Goal: Find specific page/section: Find specific page/section

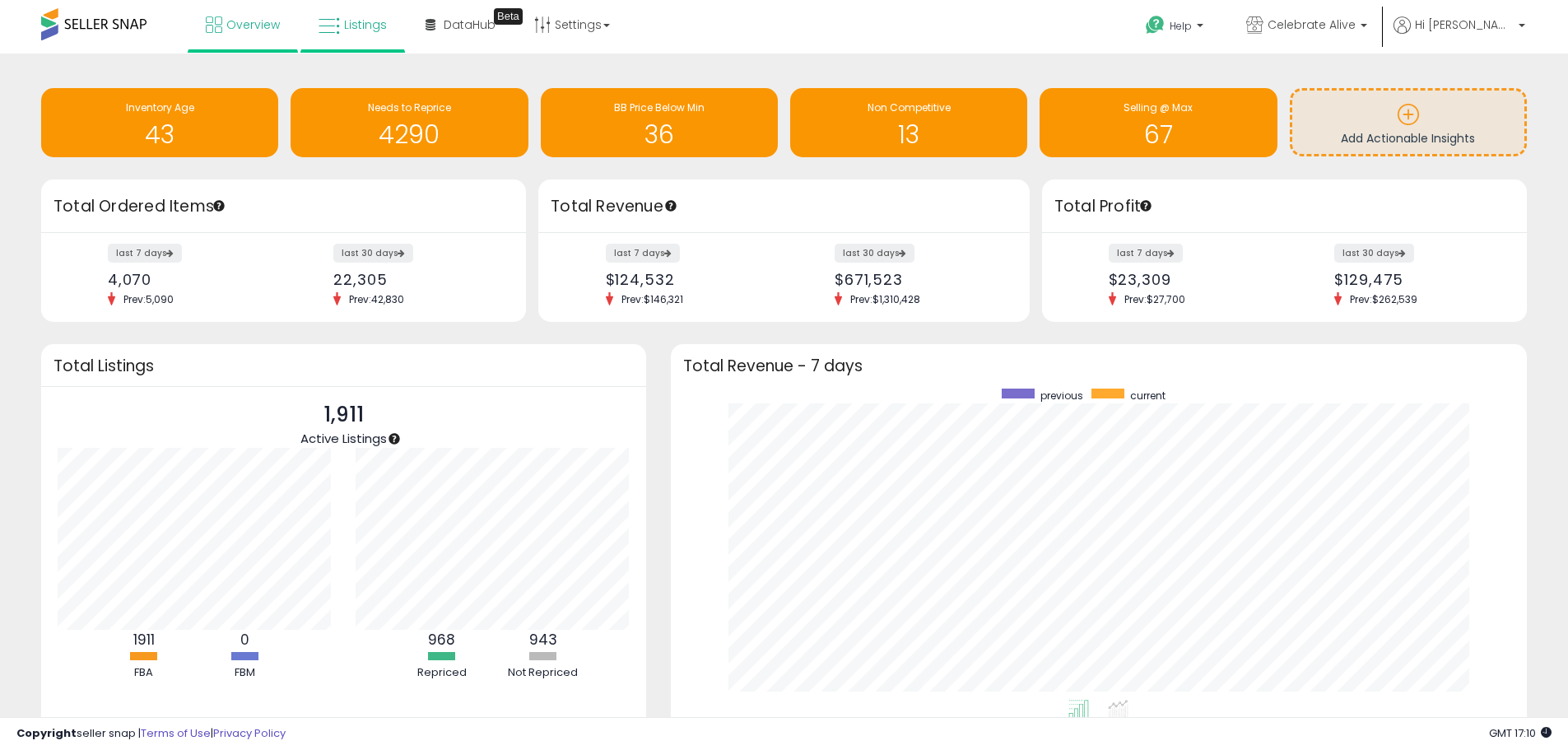
scroll to position [311, 824]
click at [360, 17] on span "Listings" at bounding box center [365, 25] width 43 height 17
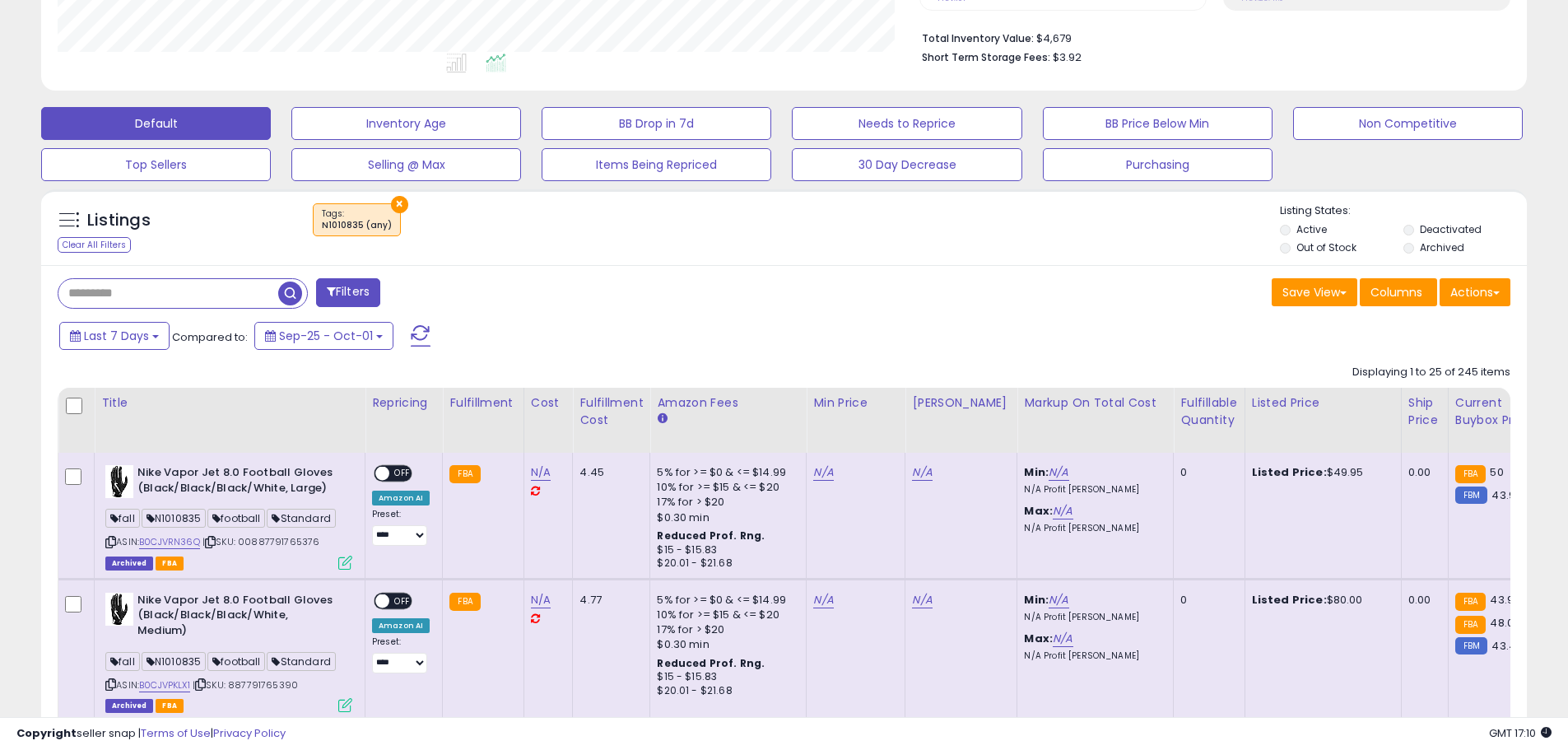
scroll to position [337, 862]
click at [391, 200] on button "×" at bounding box center [399, 205] width 18 height 18
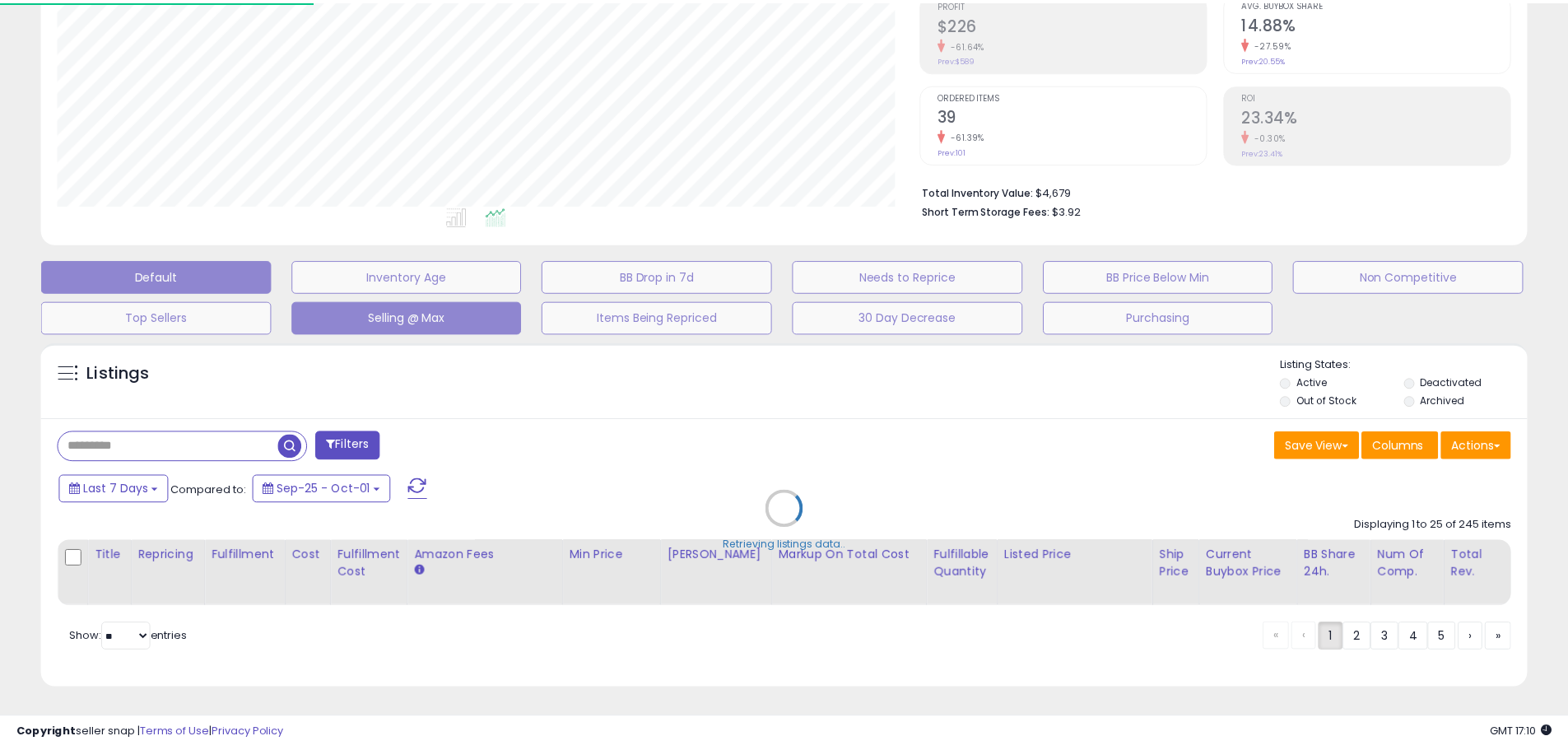
scroll to position [337, 869]
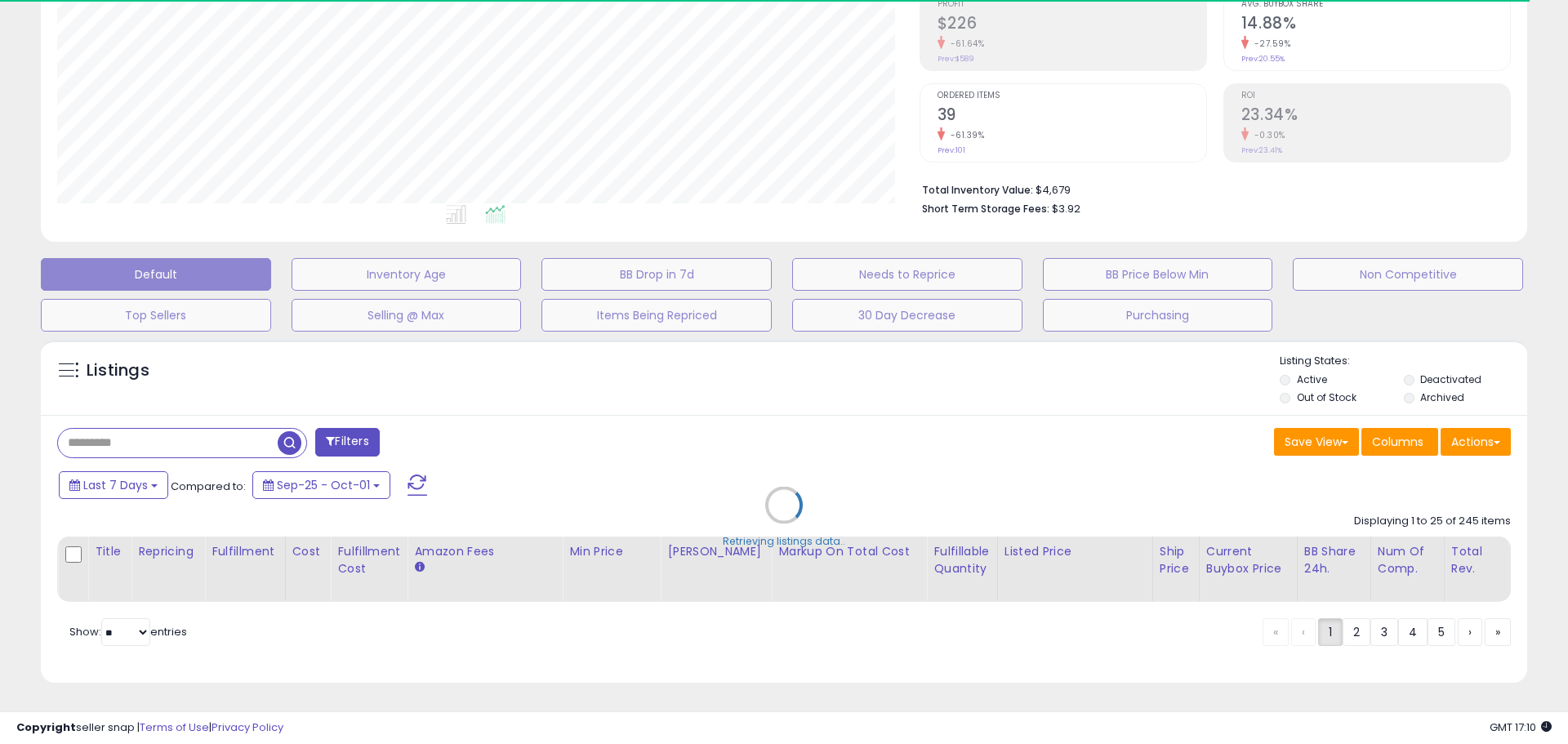
click at [226, 427] on div "Retrieving listings data.." at bounding box center [784, 518] width 1511 height 372
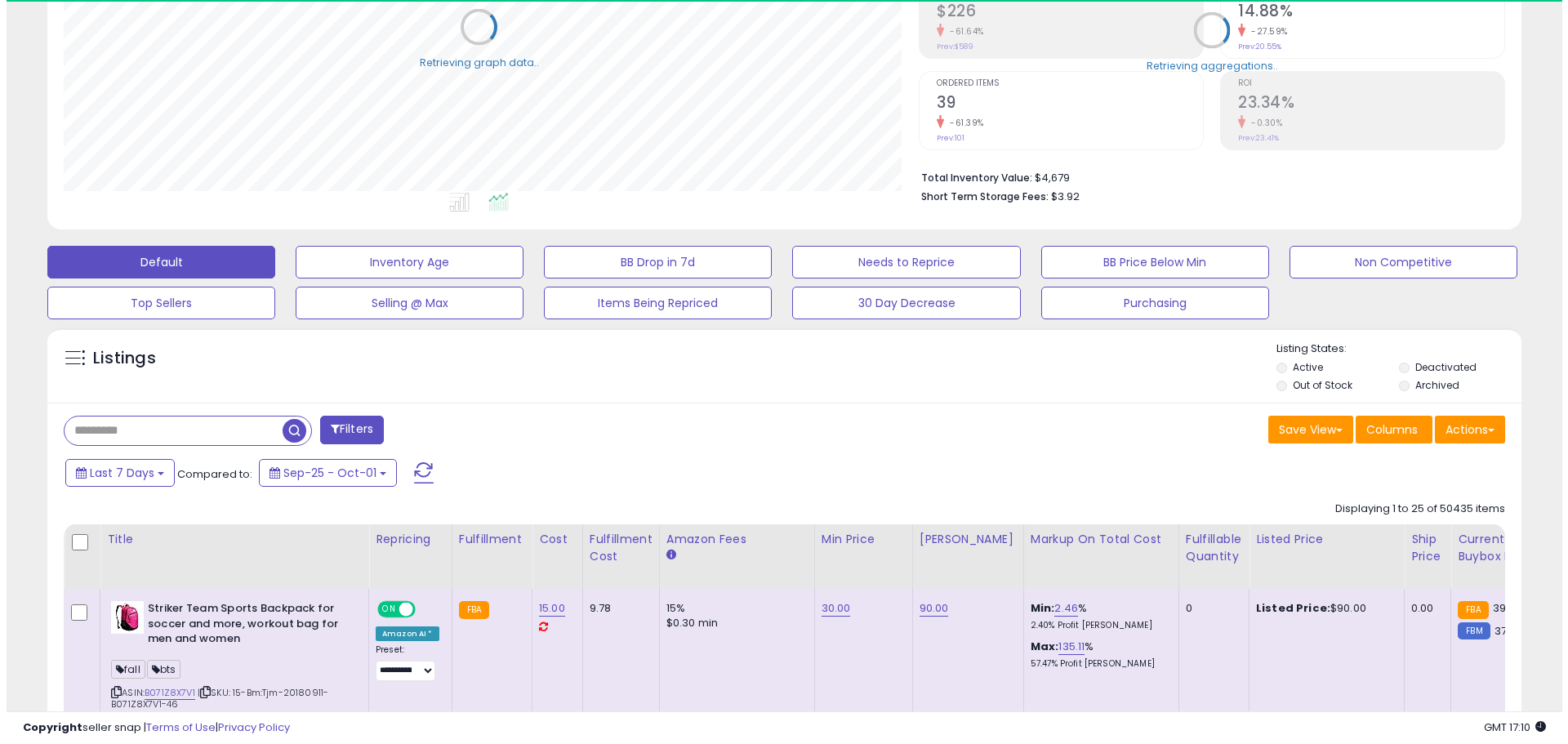
scroll to position [816409, 815908]
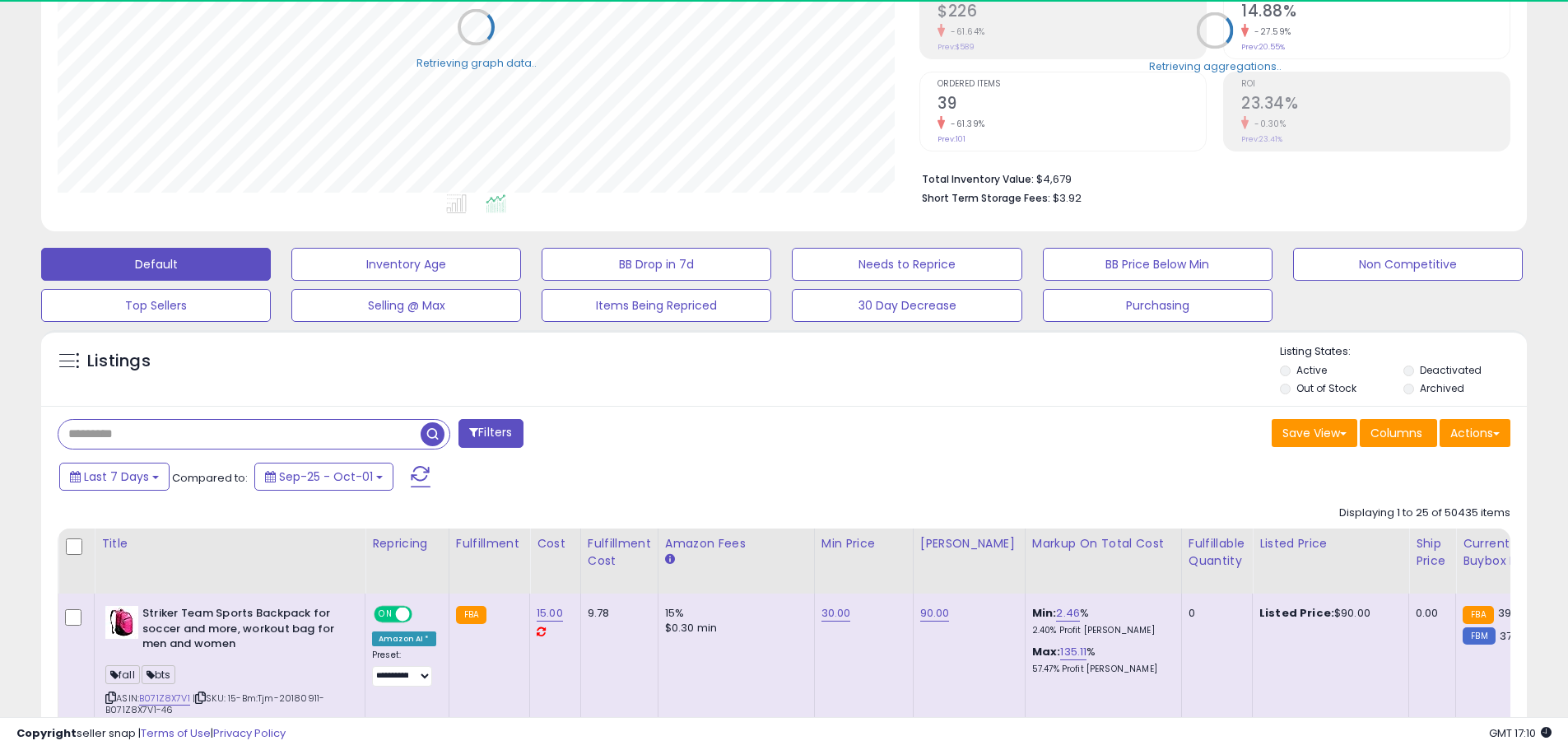
click at [214, 432] on input "text" at bounding box center [239, 434] width 362 height 29
paste input "**********"
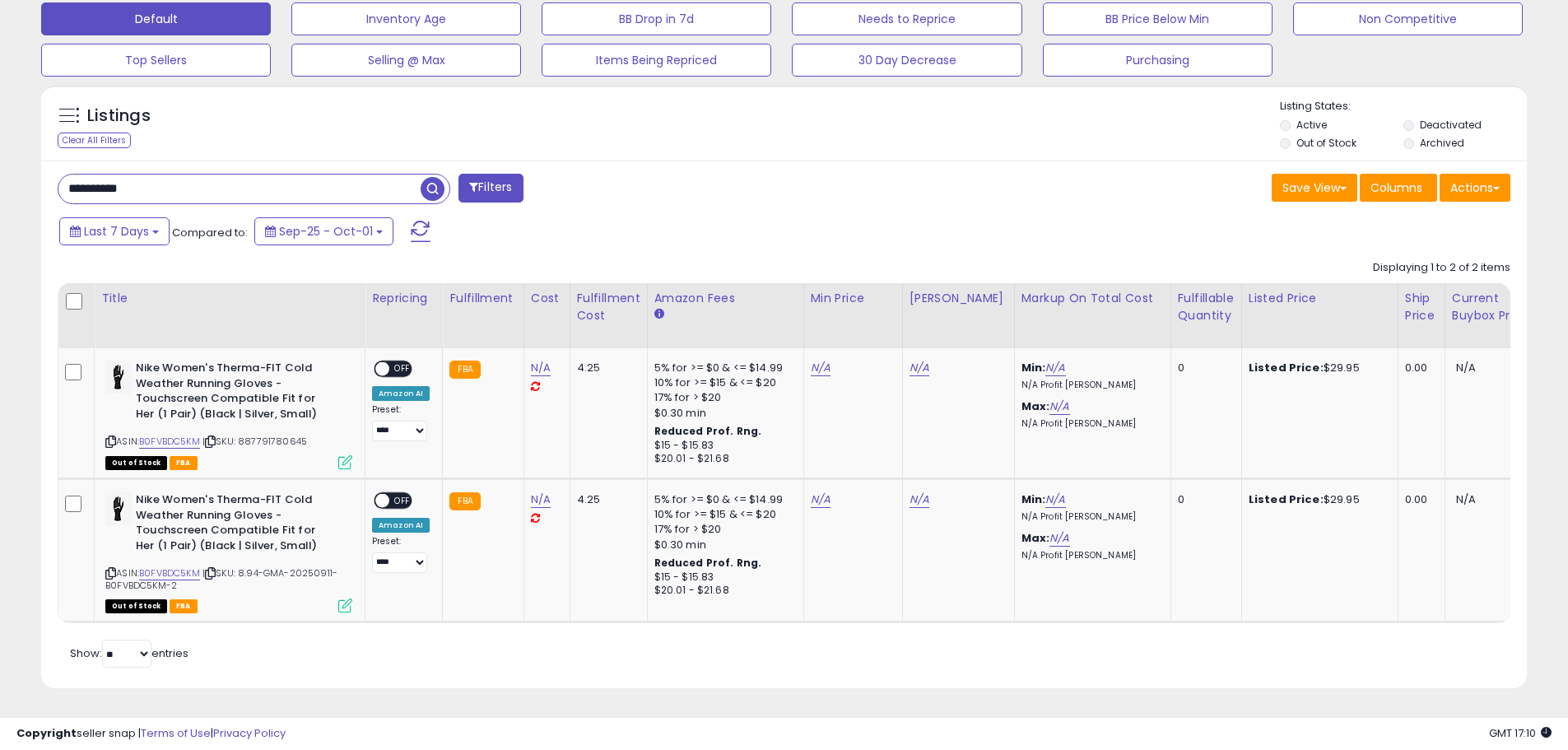
scroll to position [337, 862]
click at [338, 181] on input "**********" at bounding box center [239, 188] width 362 height 29
paste input "text"
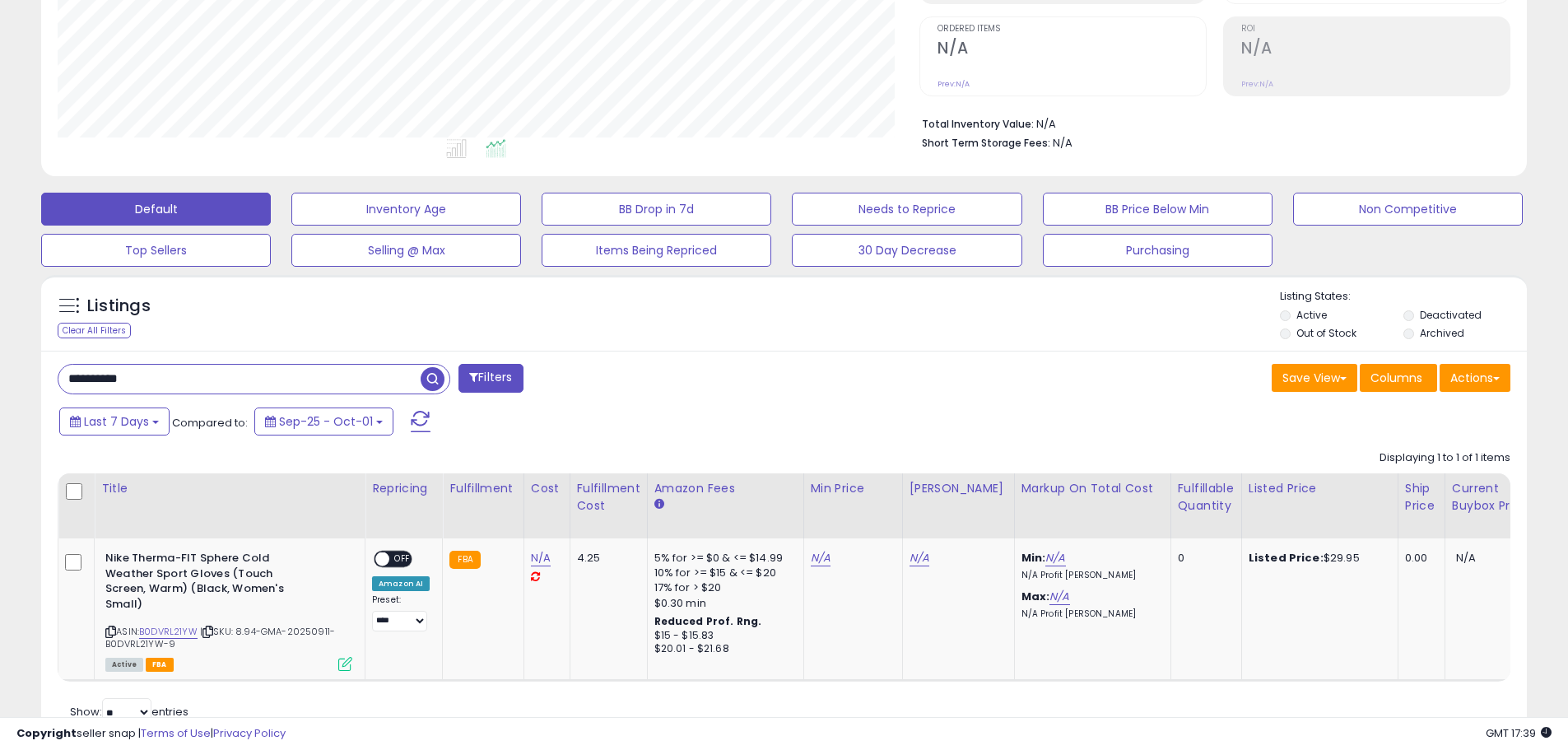
scroll to position [397, 0]
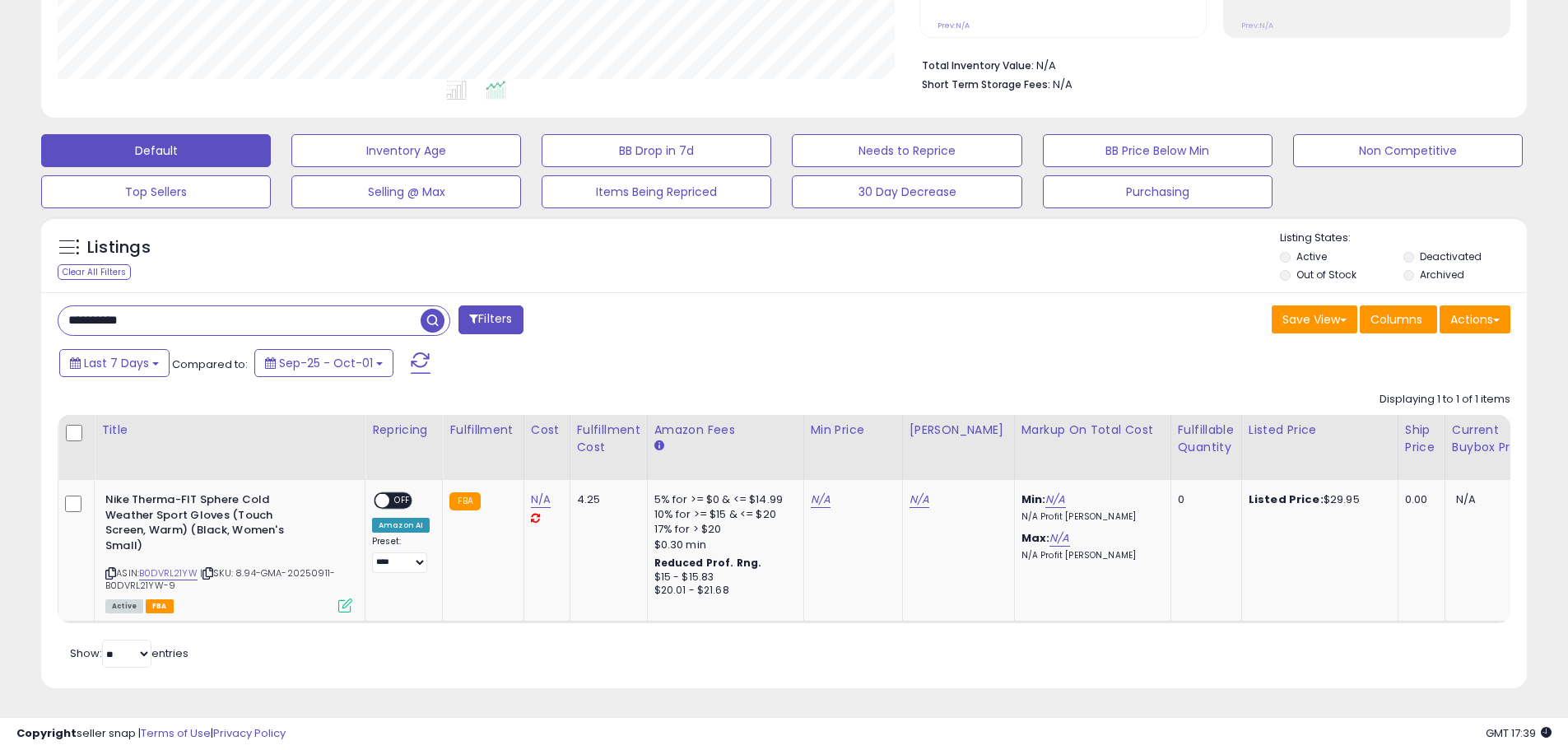
paste input "text"
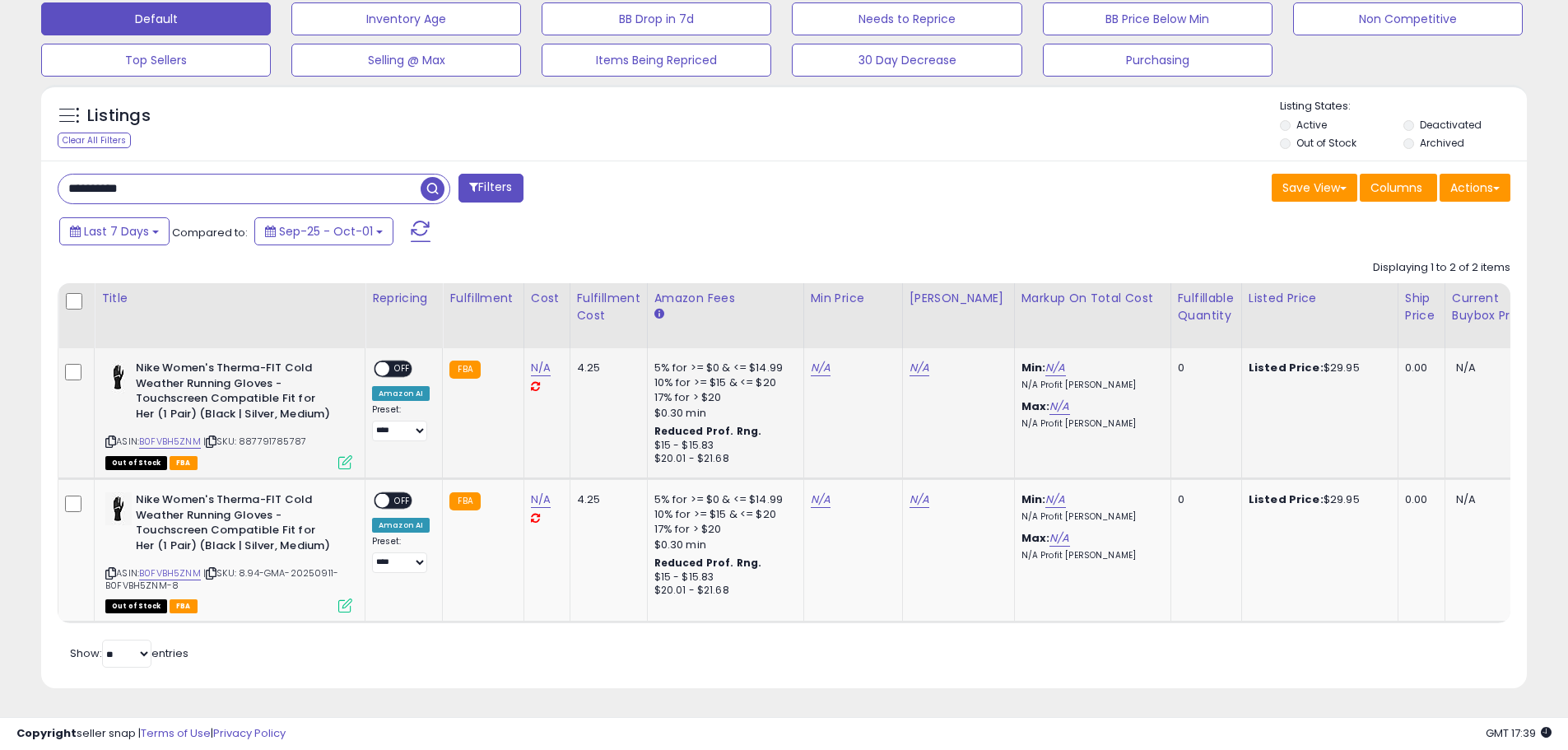
scroll to position [528, 0]
paste input "text"
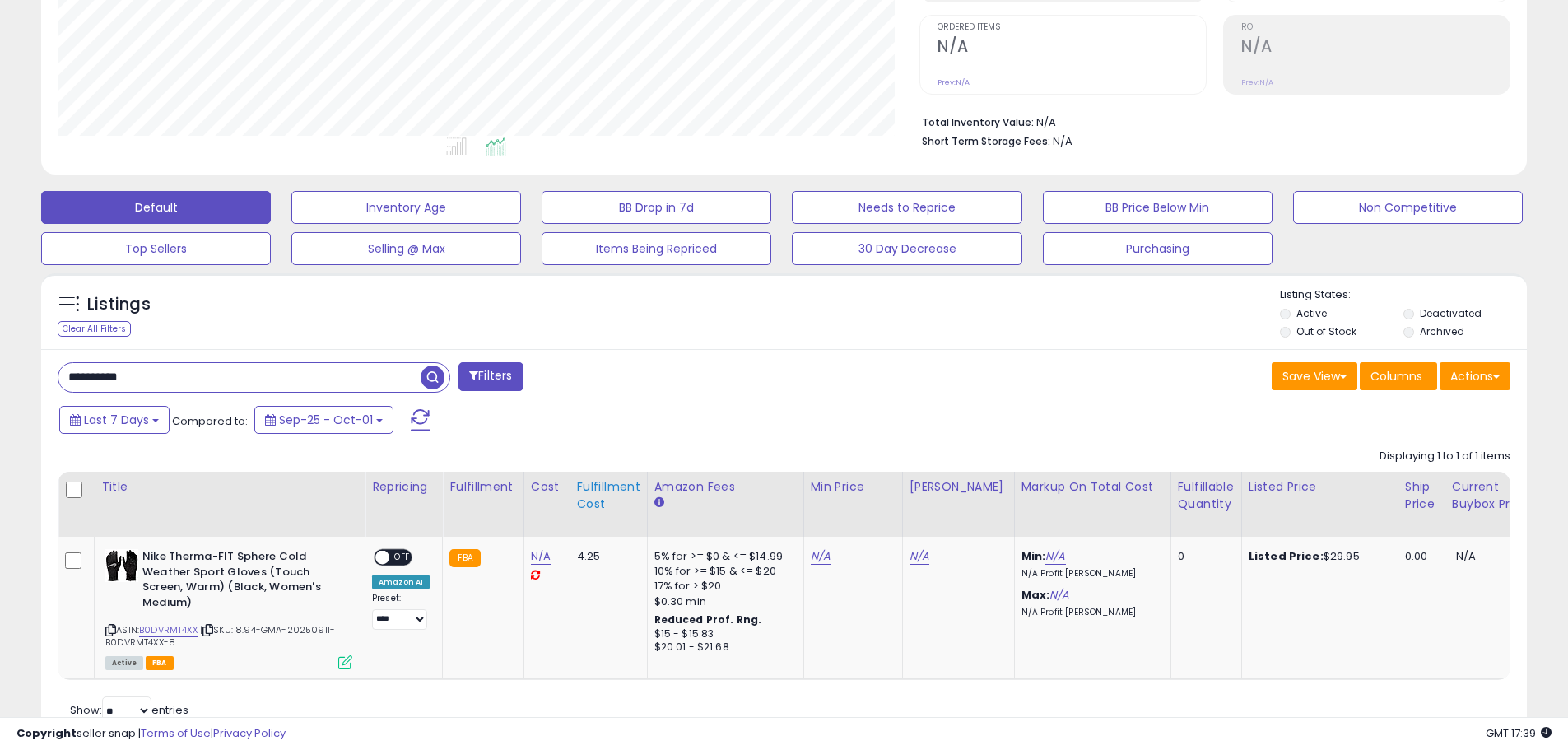
scroll to position [397, 0]
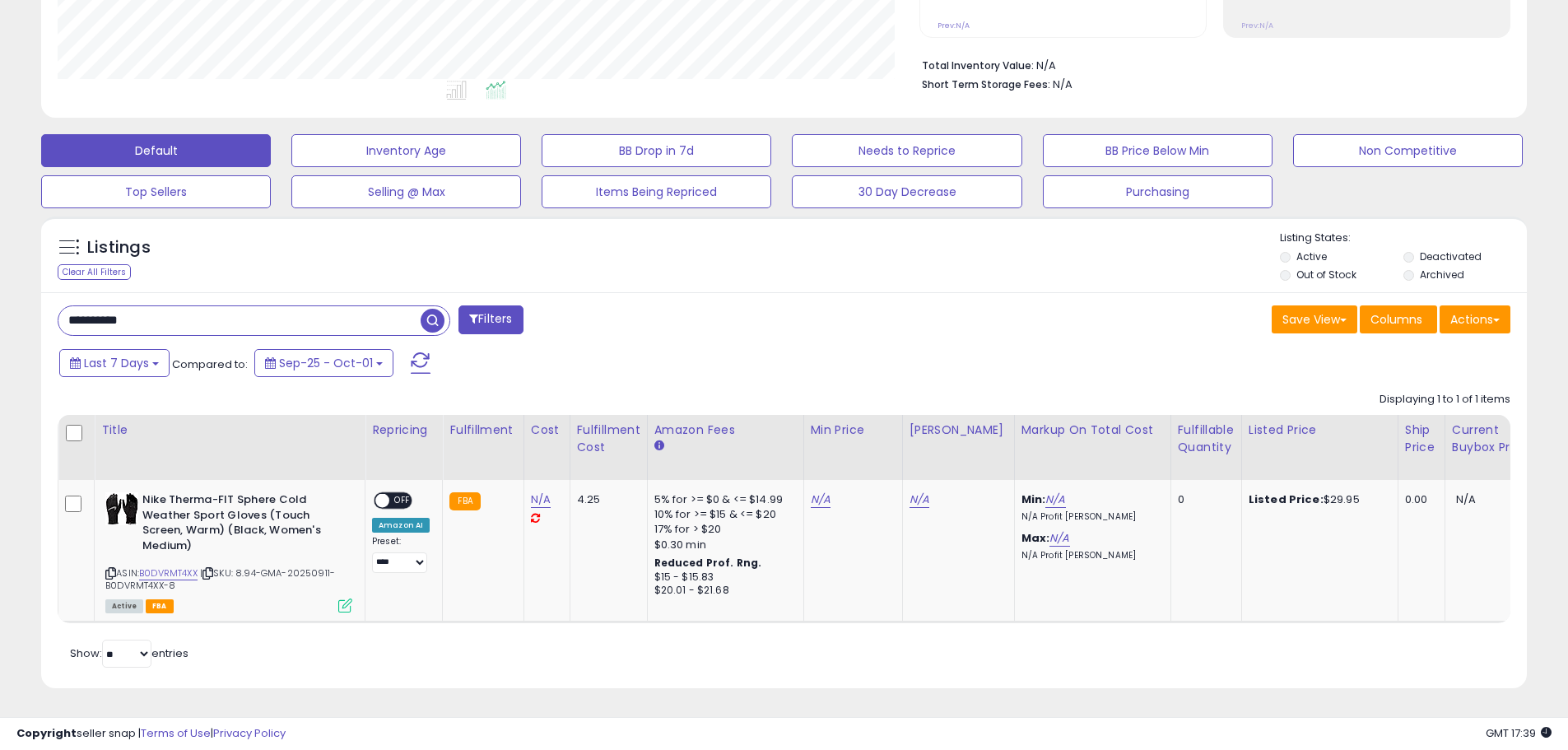
paste input "text"
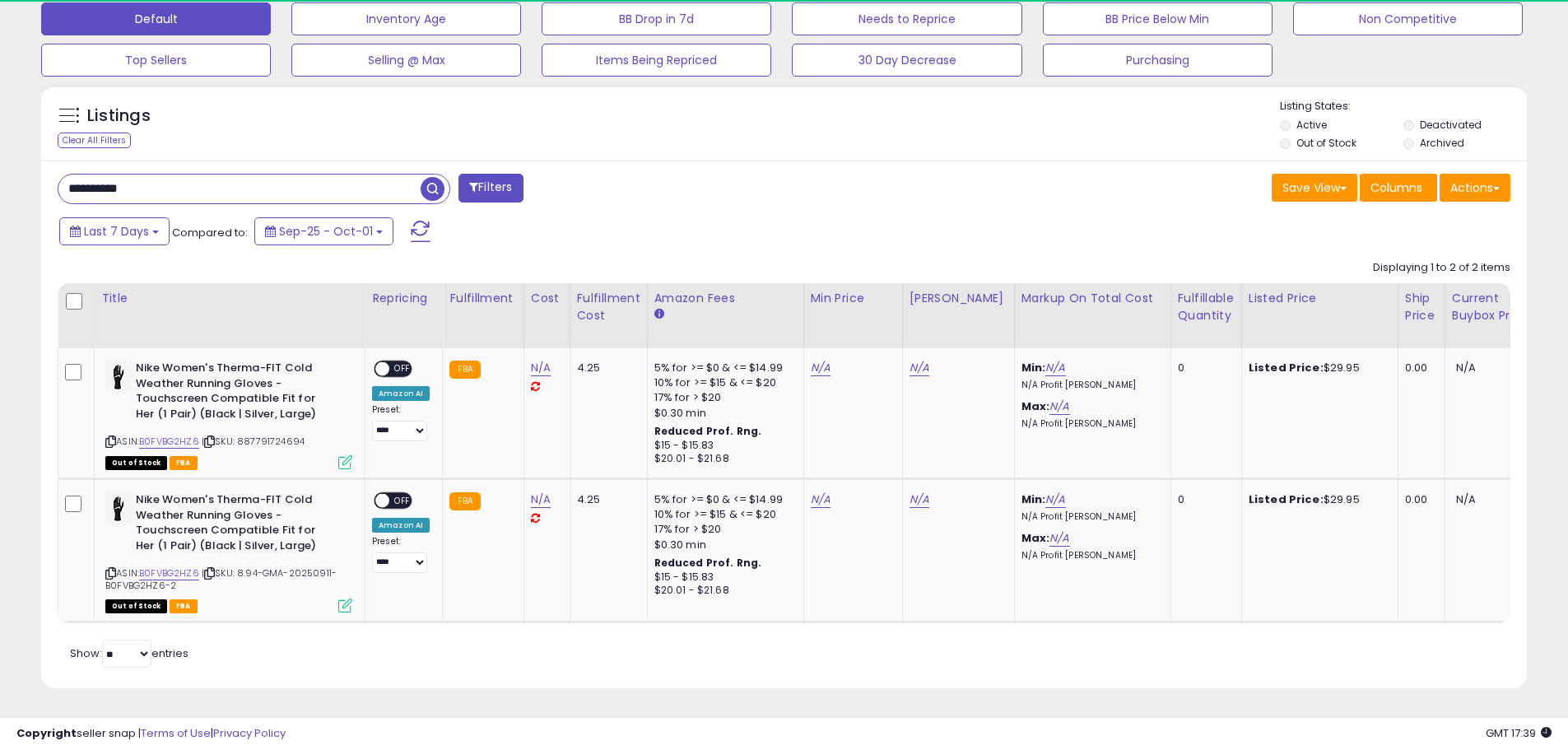
scroll to position [337, 862]
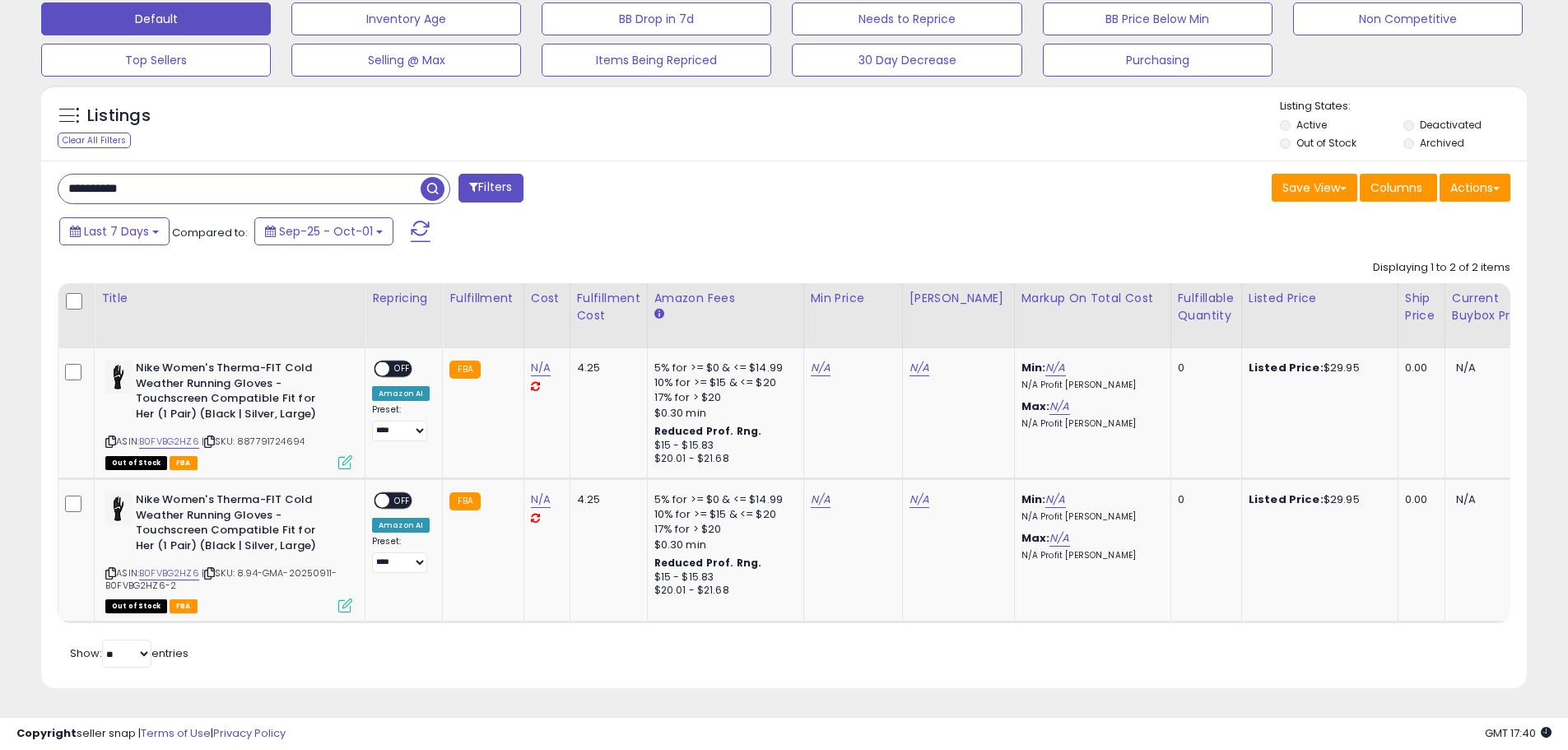
paste input "text"
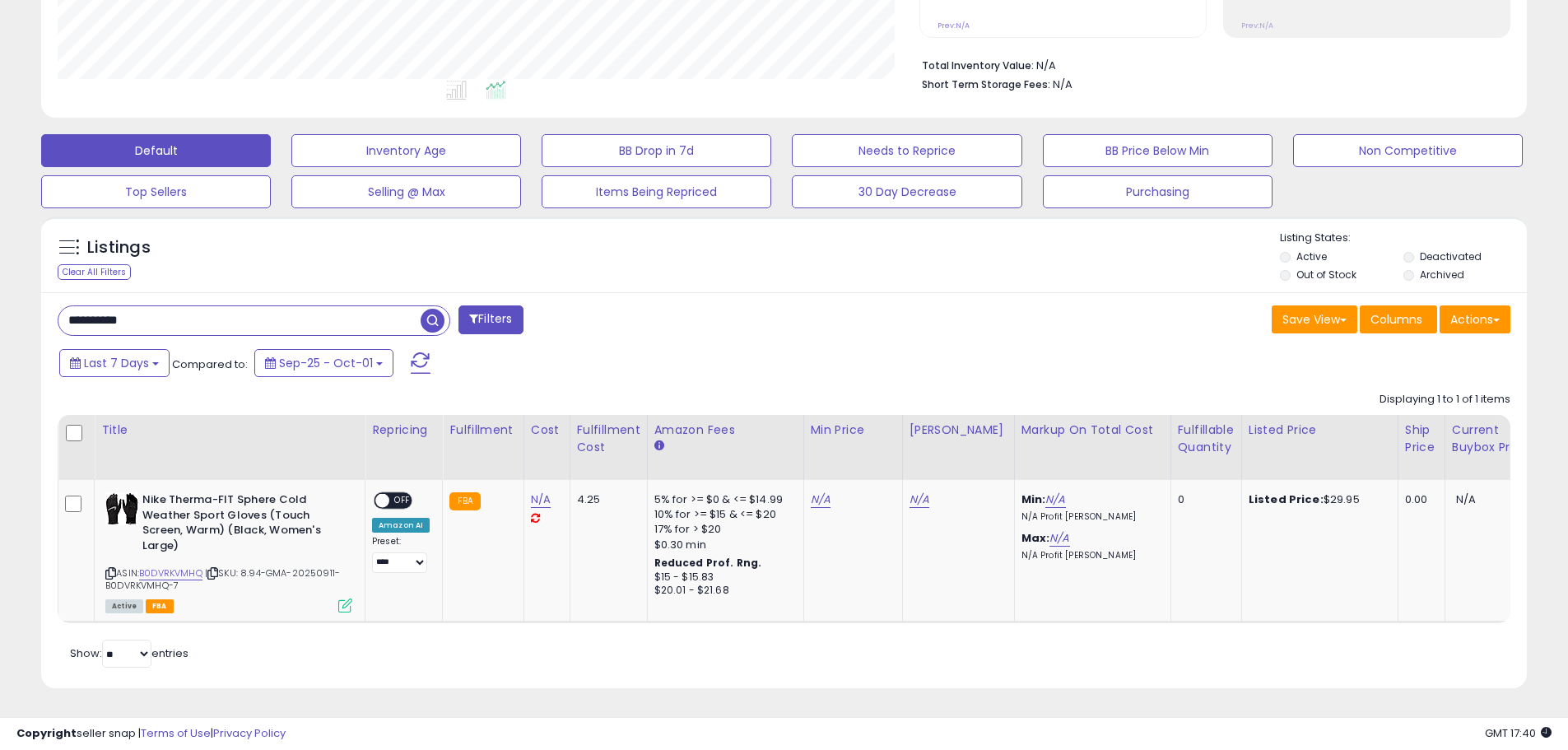
paste input "text"
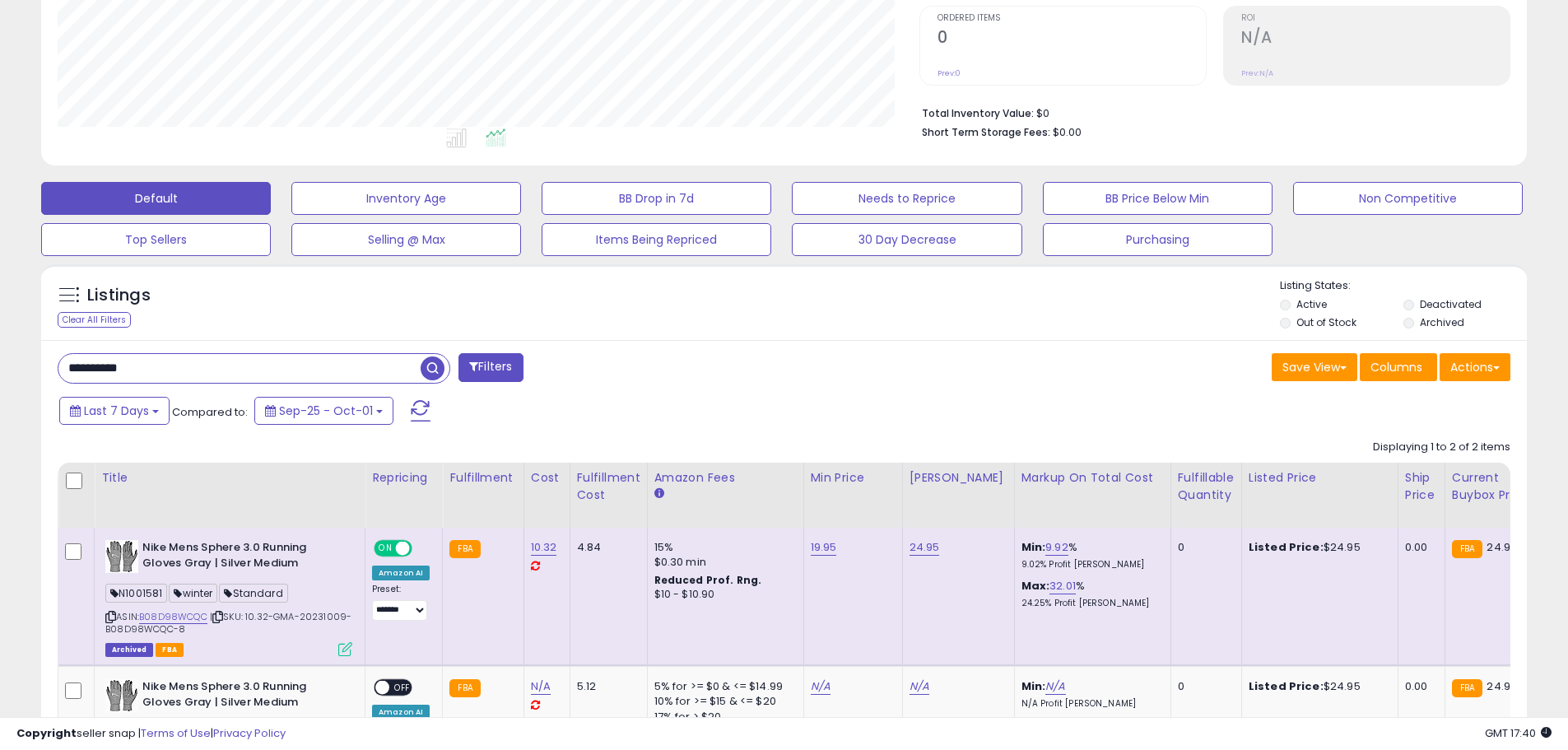
scroll to position [501, 0]
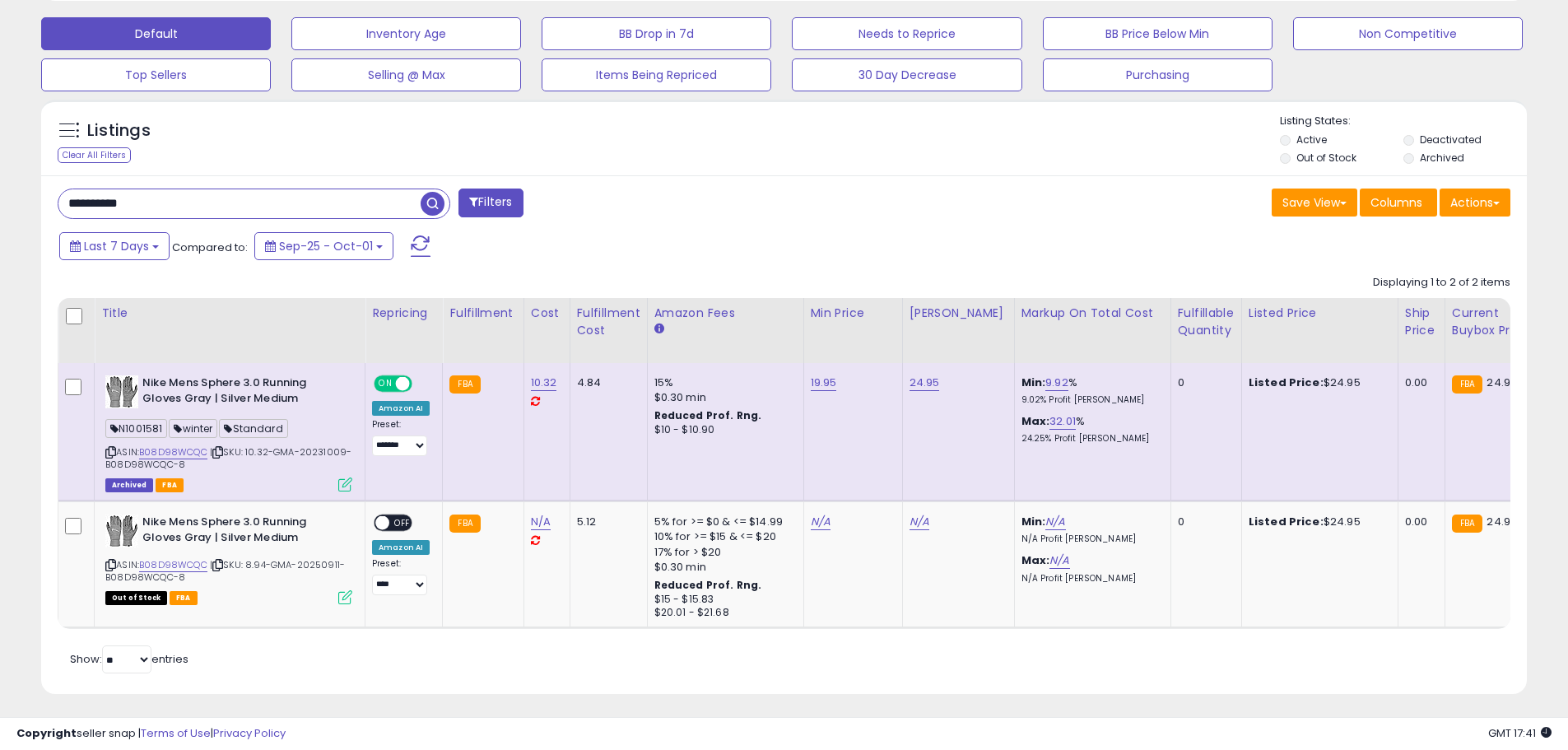
paste input "text"
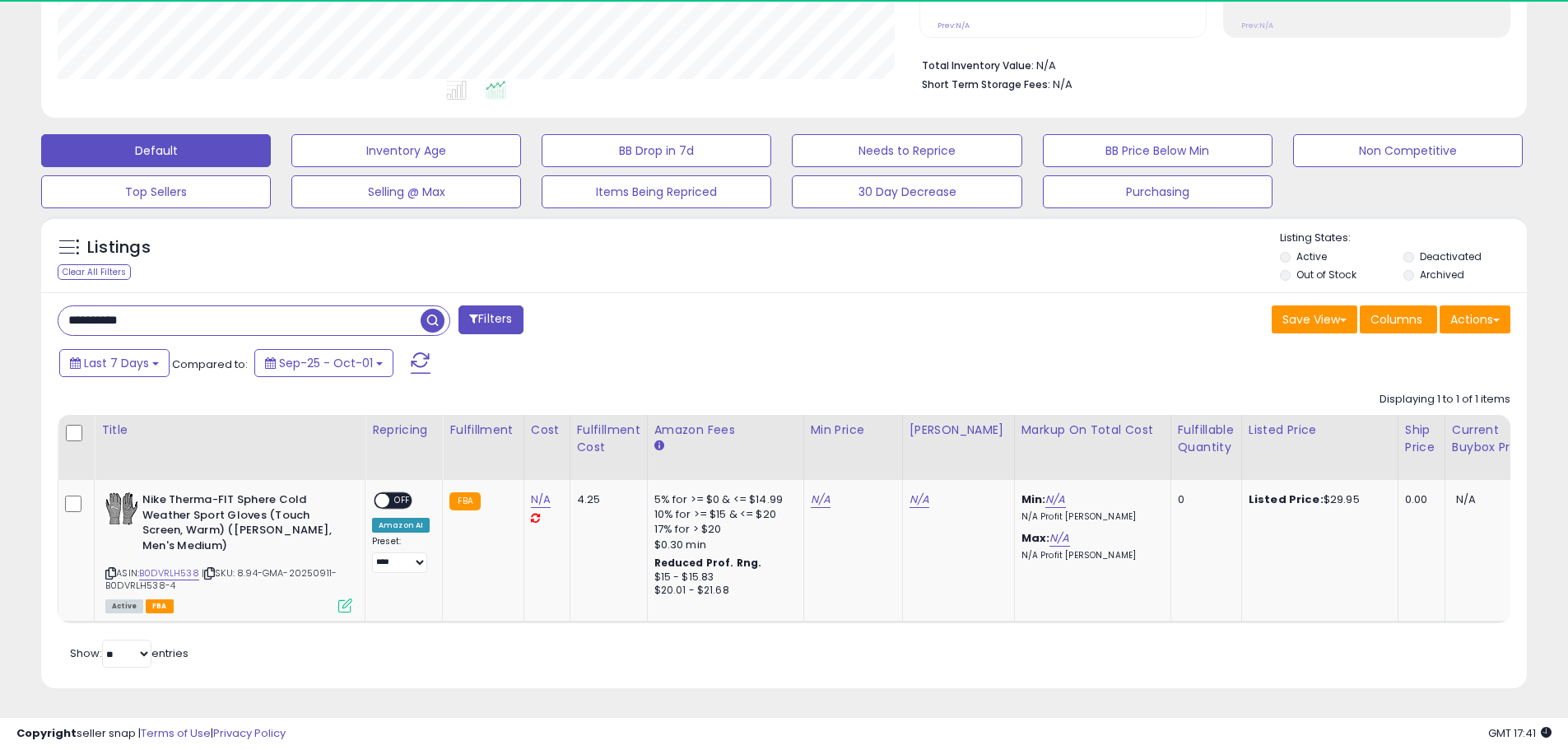
scroll to position [337, 862]
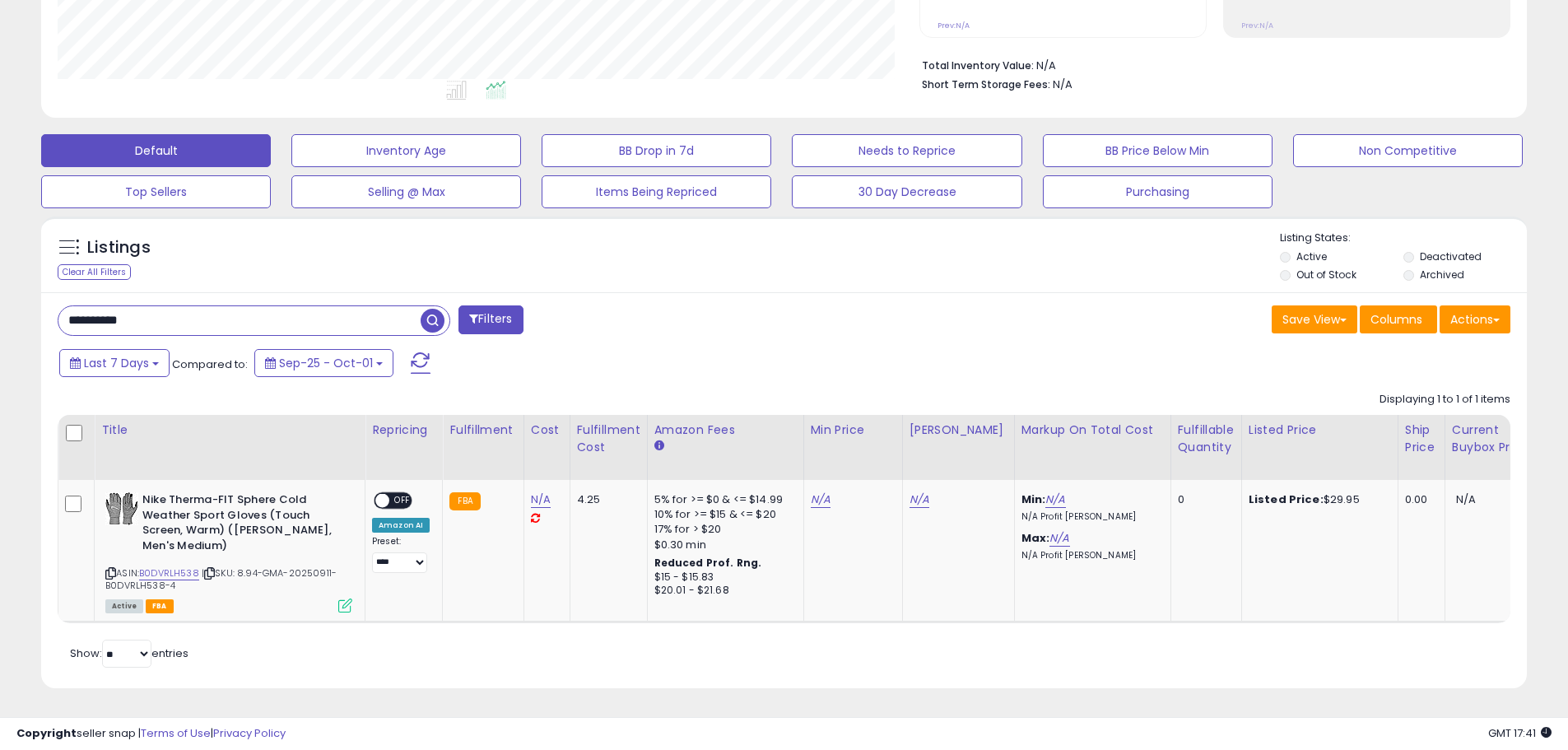
paste input "text"
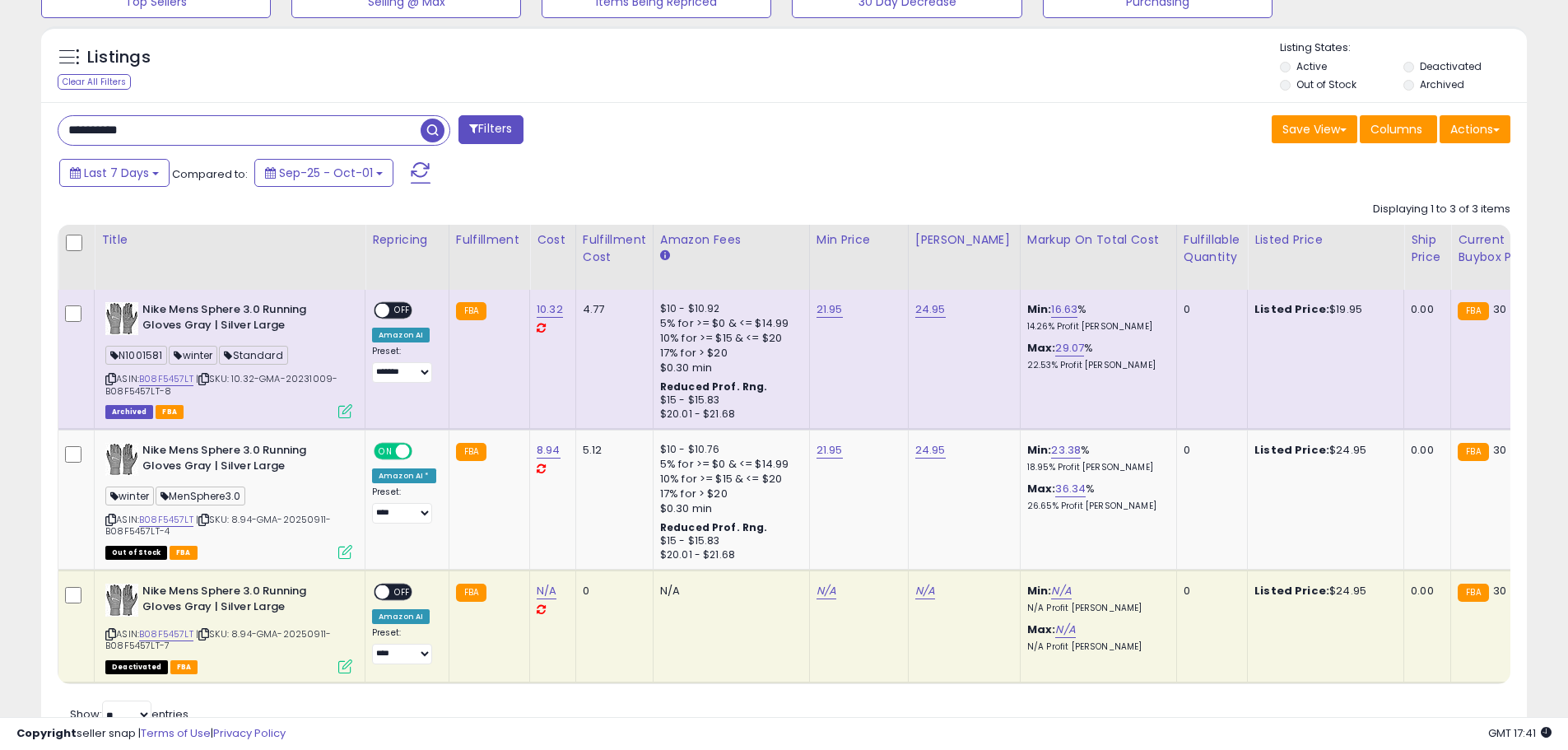
scroll to position [566, 0]
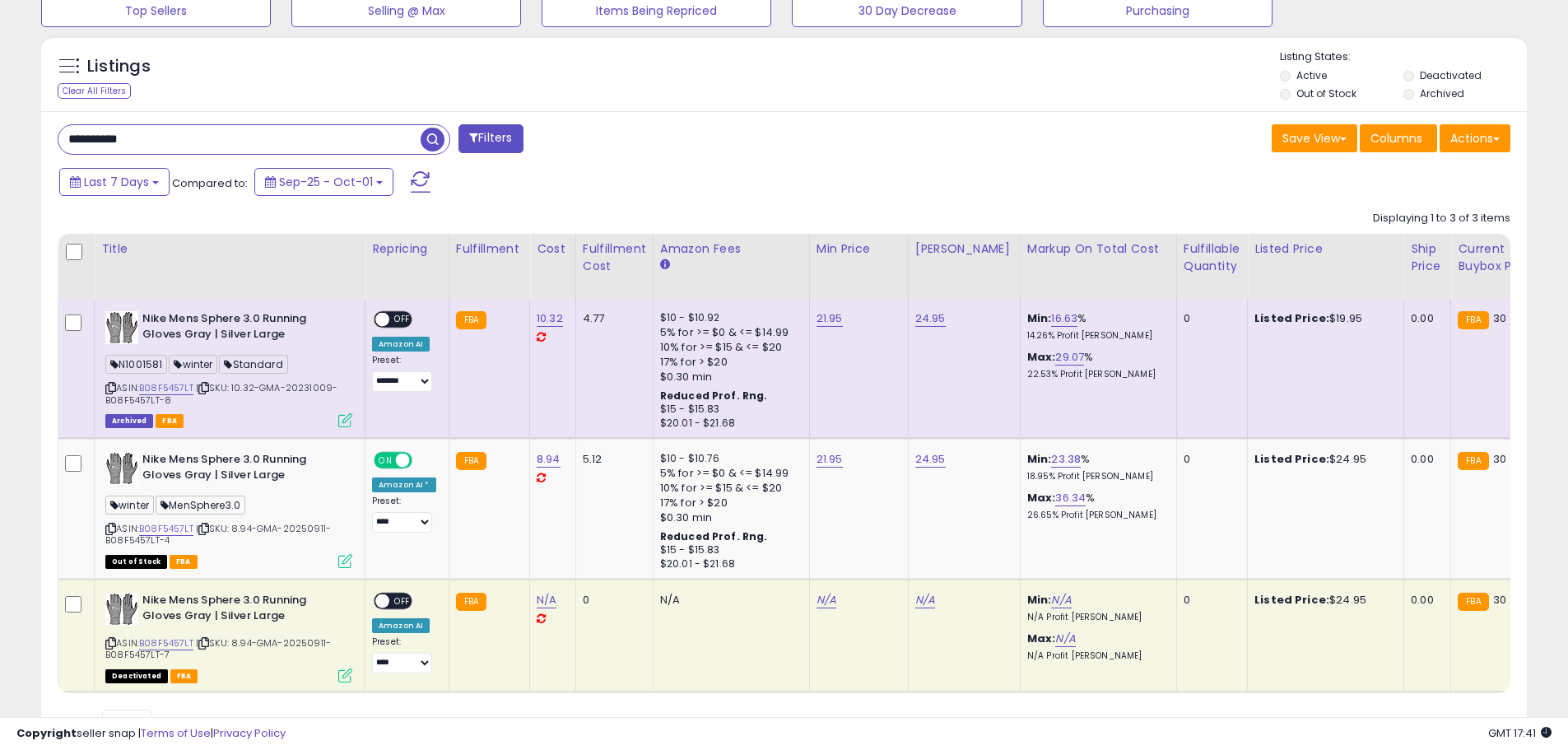
click at [342, 131] on input "**********" at bounding box center [239, 139] width 362 height 29
paste input "text"
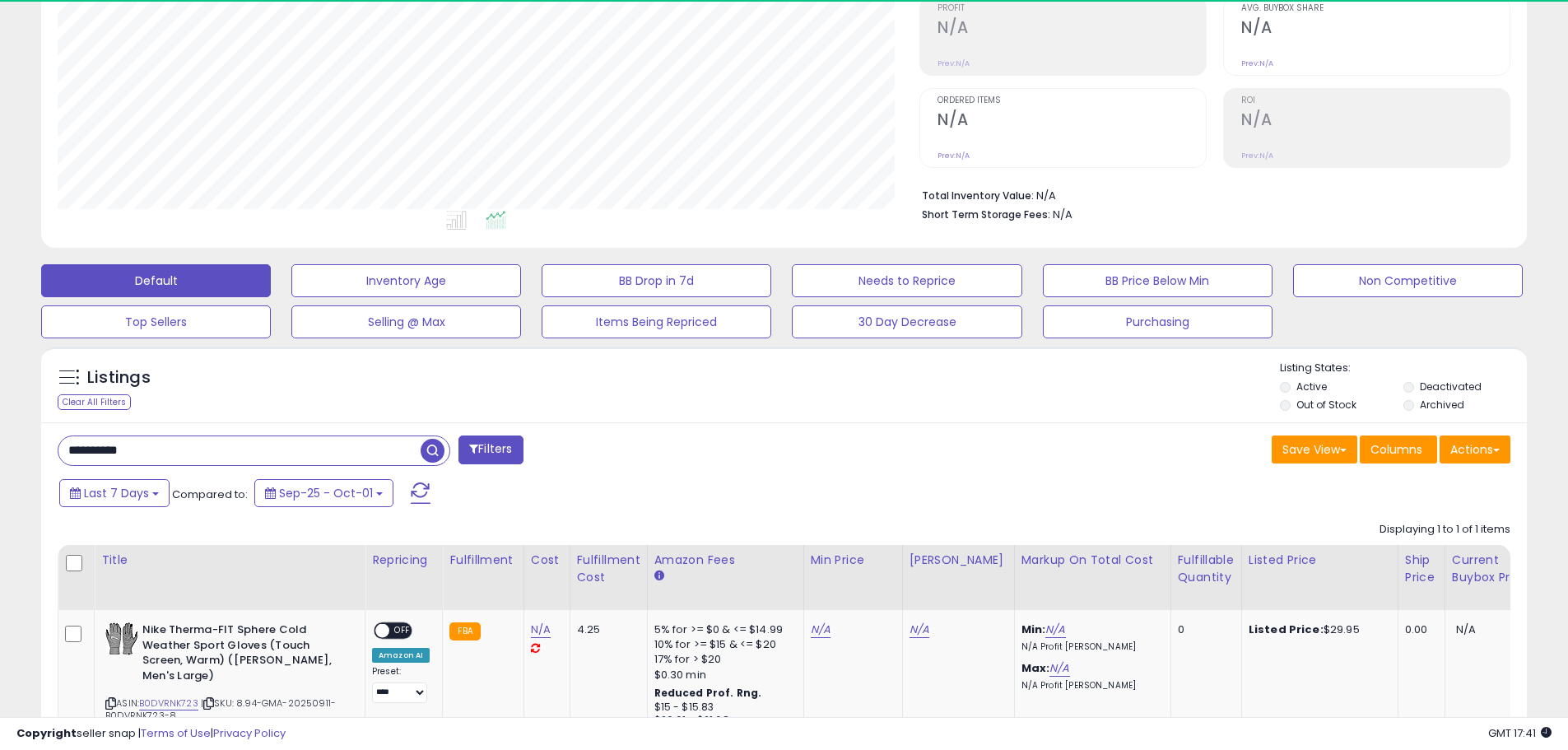
scroll to position [337, 862]
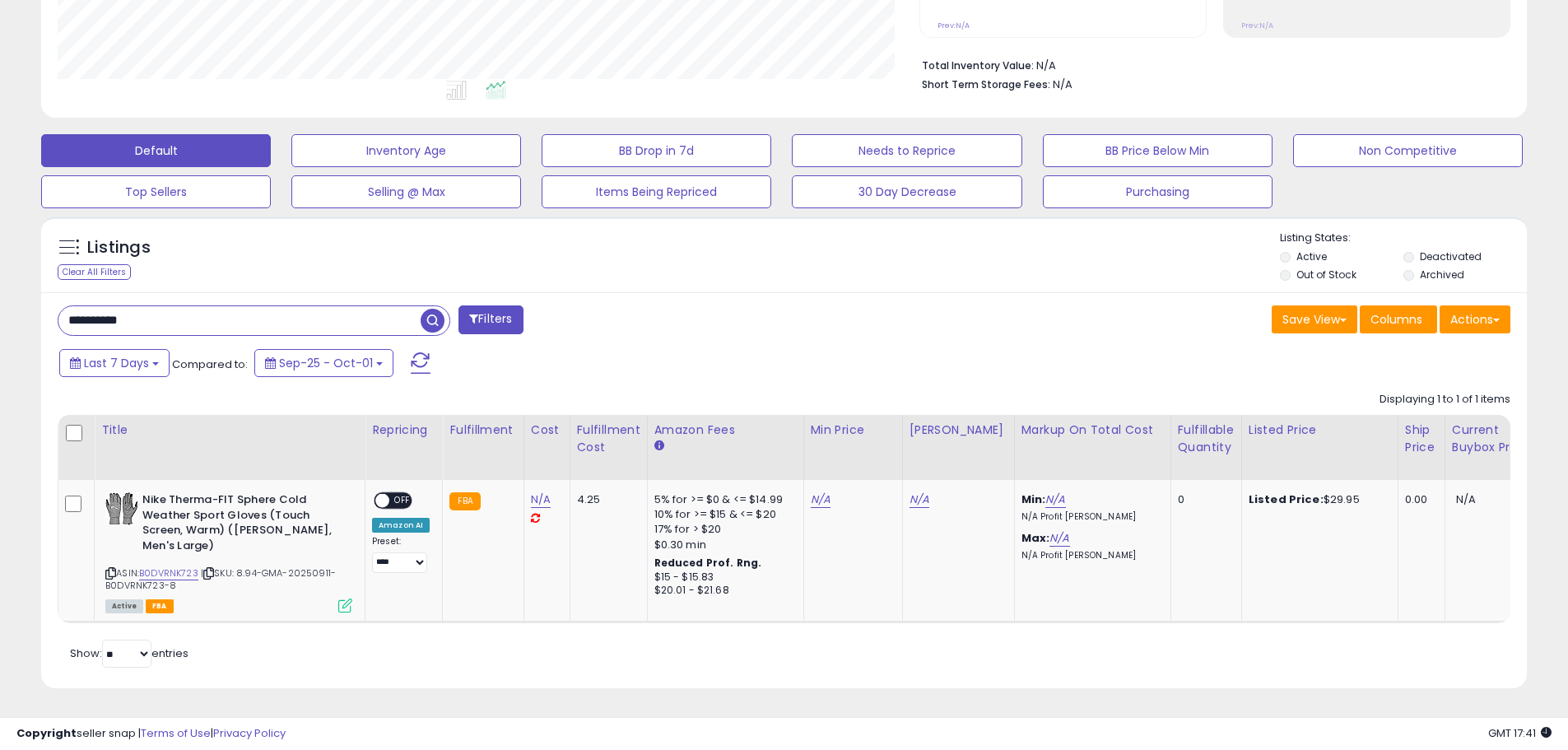
paste input "text"
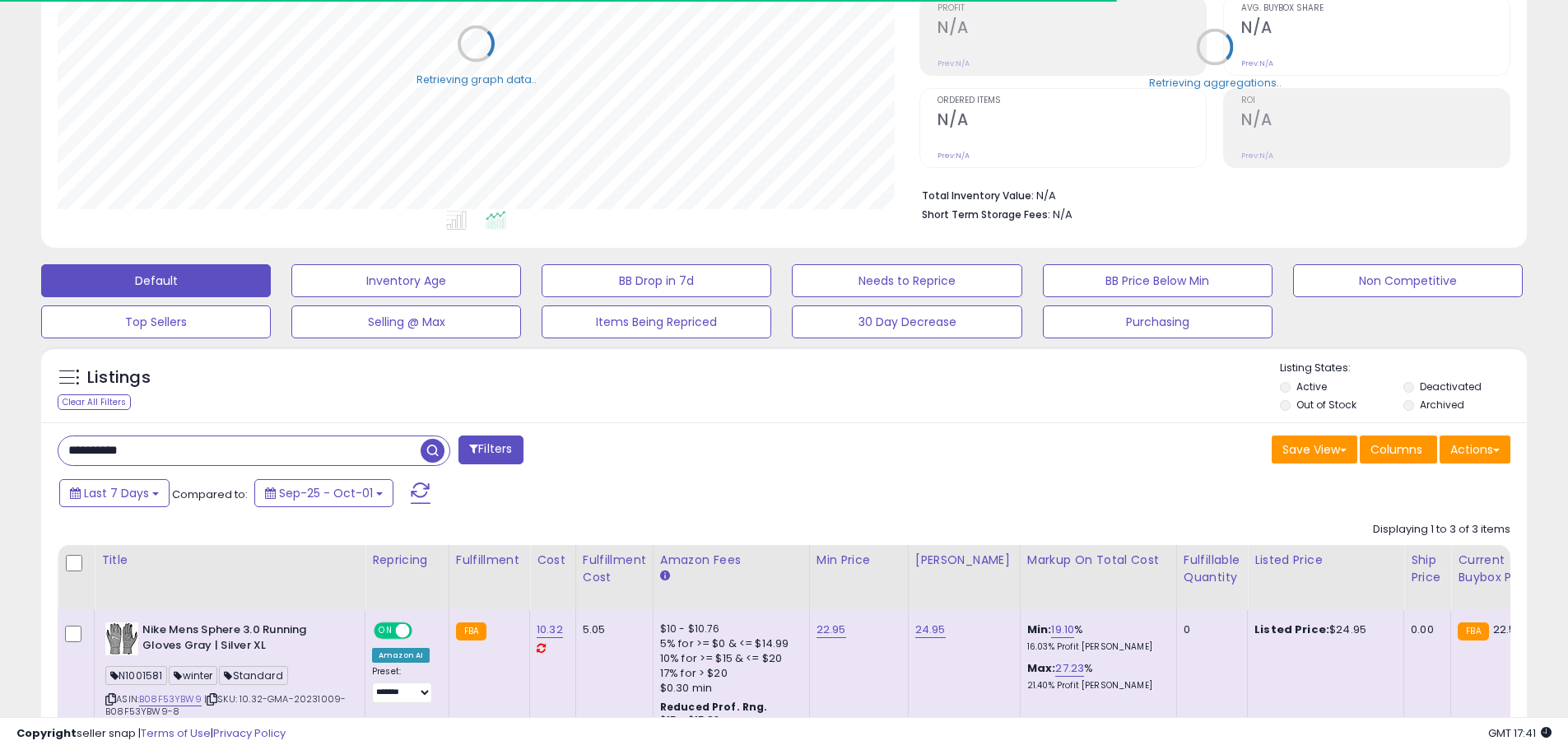
scroll to position [822993, 822290]
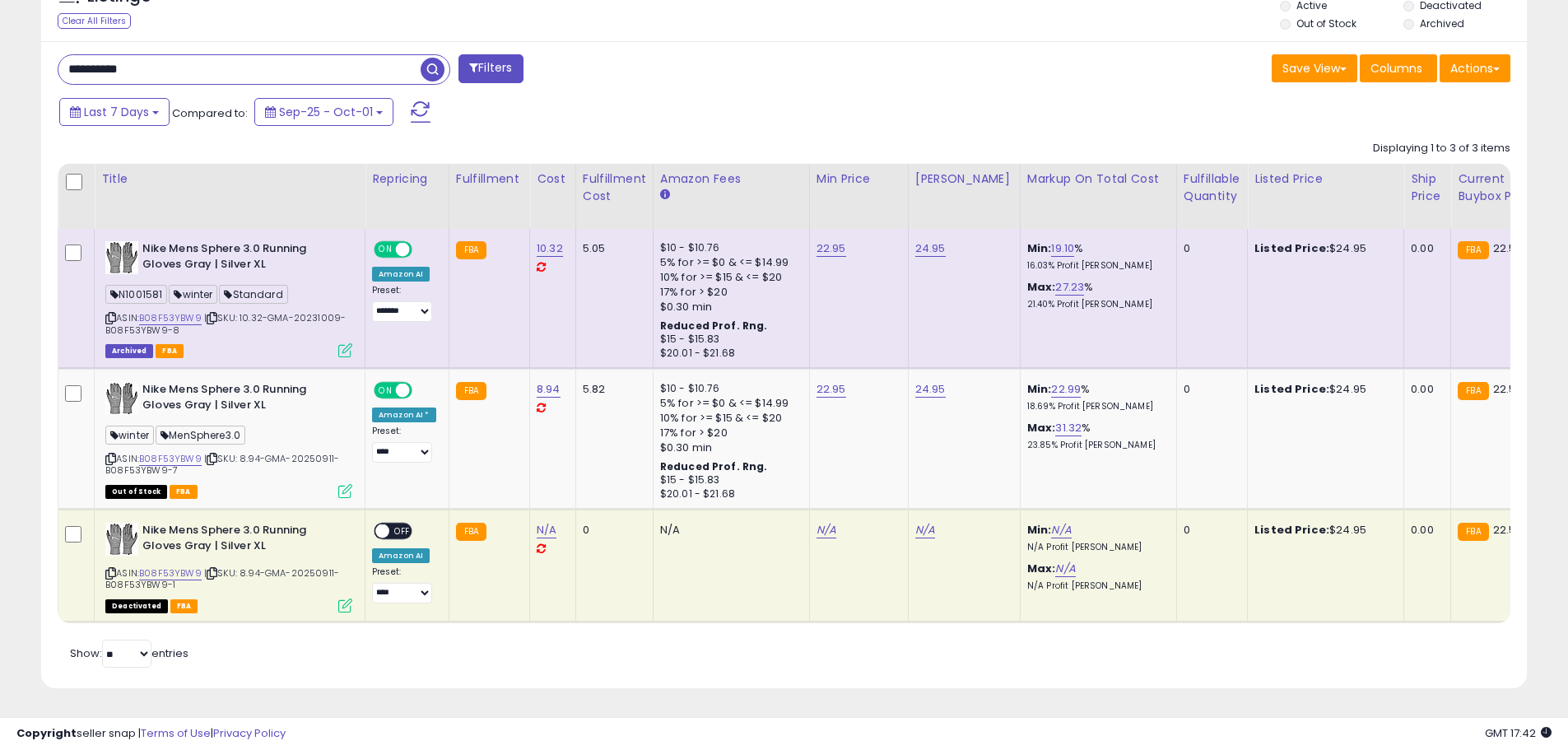
paste input "text"
type input "**********"
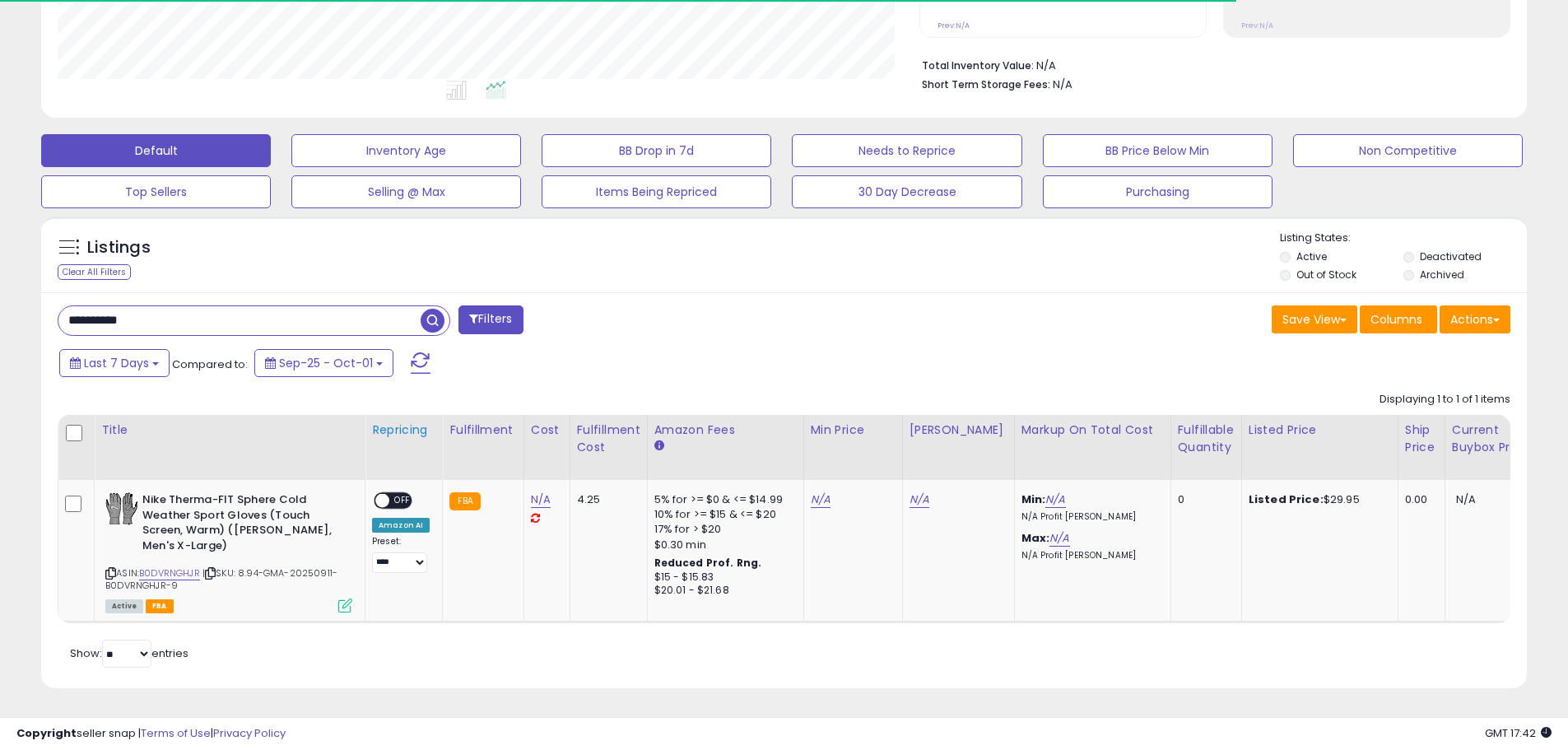
scroll to position [397, 0]
